Goal: Navigation & Orientation: Go to known website

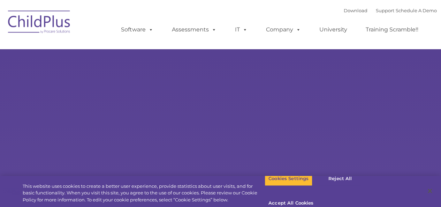
type input ""
select select "MEDIUM"
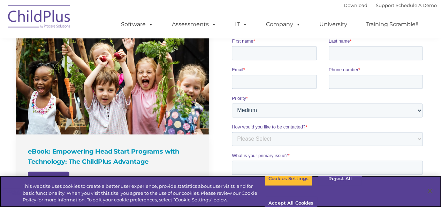
scroll to position [492, 0]
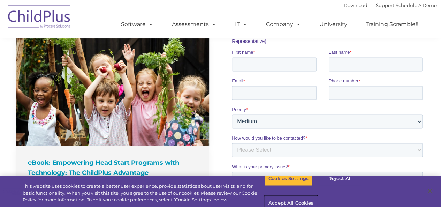
click at [317, 196] on button "Accept All Cookies" at bounding box center [291, 203] width 53 height 15
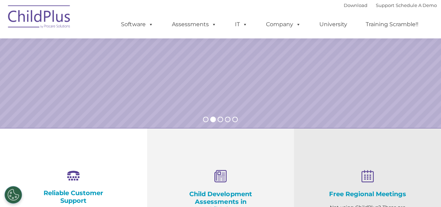
scroll to position [0, 0]
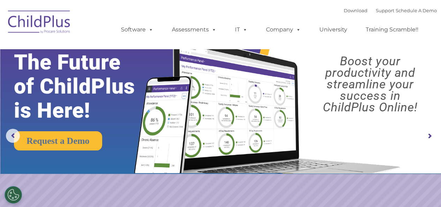
click at [47, 23] on img at bounding box center [40, 23] width 70 height 35
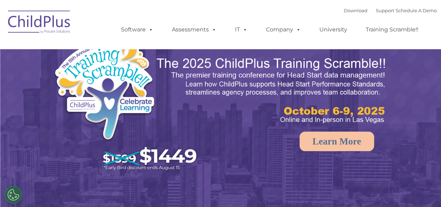
select select "MEDIUM"
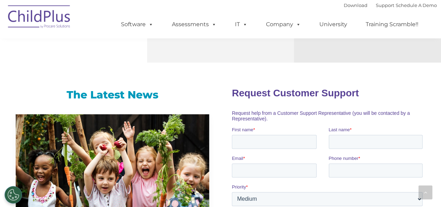
scroll to position [406, 0]
